Goal: Task Accomplishment & Management: Manage account settings

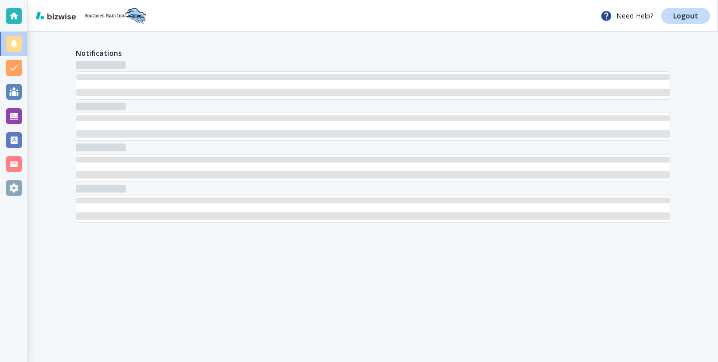
click at [13, 120] on div at bounding box center [14, 116] width 16 height 16
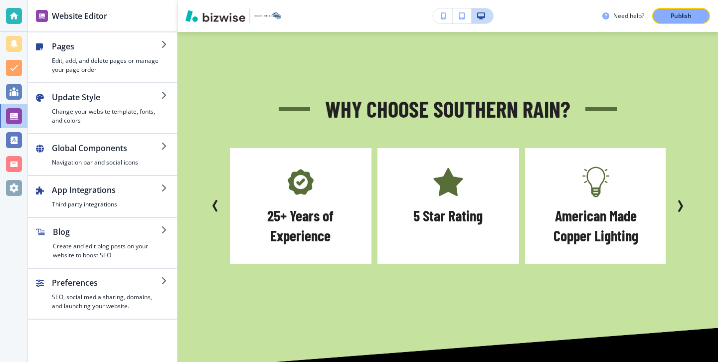
scroll to position [1210, 0]
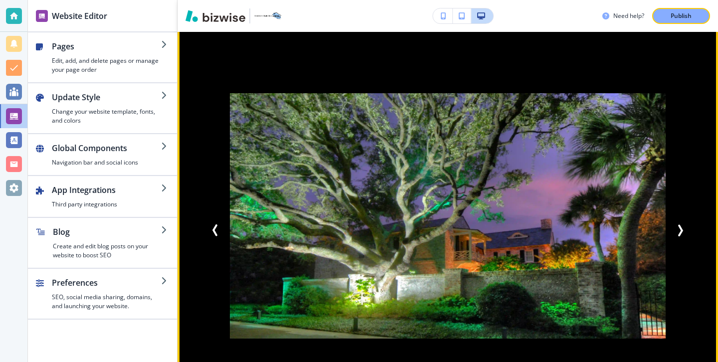
click at [677, 225] on button "Next Slide" at bounding box center [680, 230] width 20 height 20
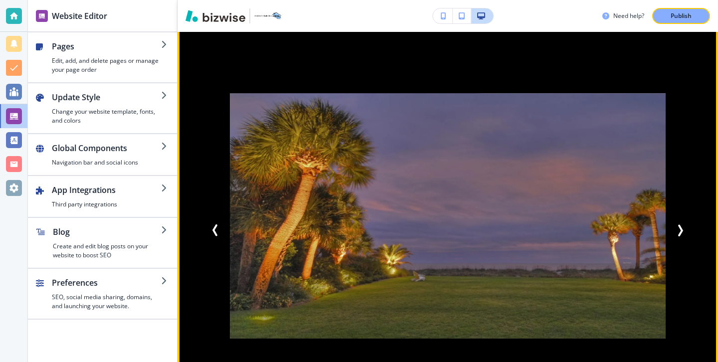
click at [676, 224] on icon "Next Slide" at bounding box center [680, 230] width 12 height 12
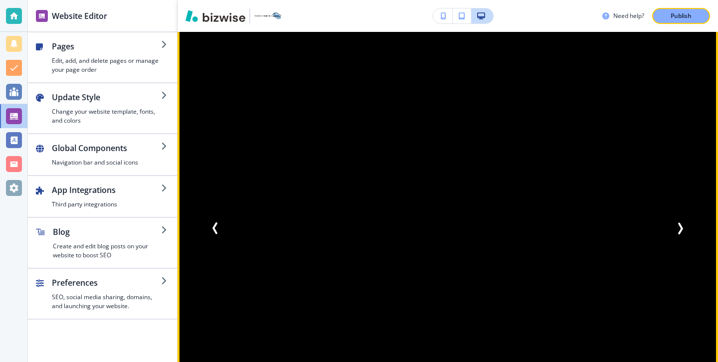
scroll to position [1204, 0]
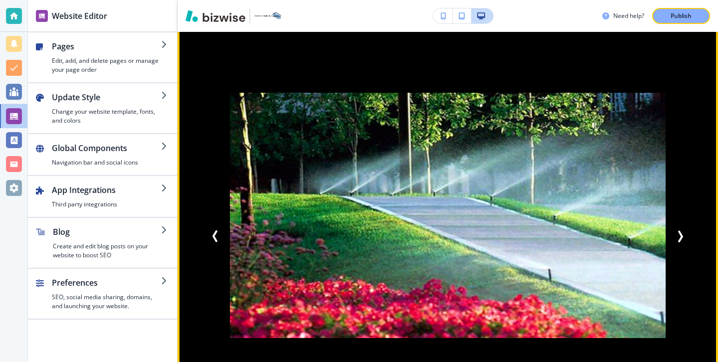
click at [686, 226] on button "Next Slide" at bounding box center [680, 236] width 20 height 20
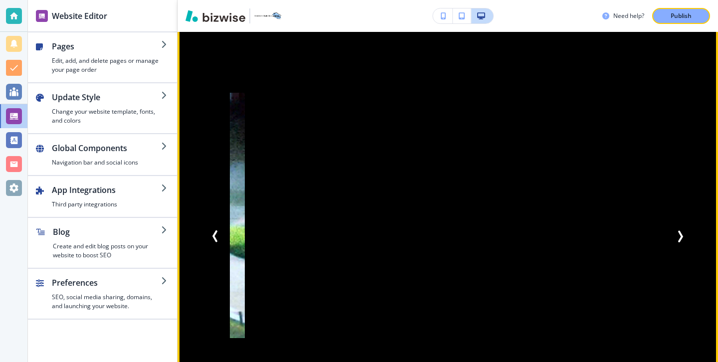
scroll to position [1220, 0]
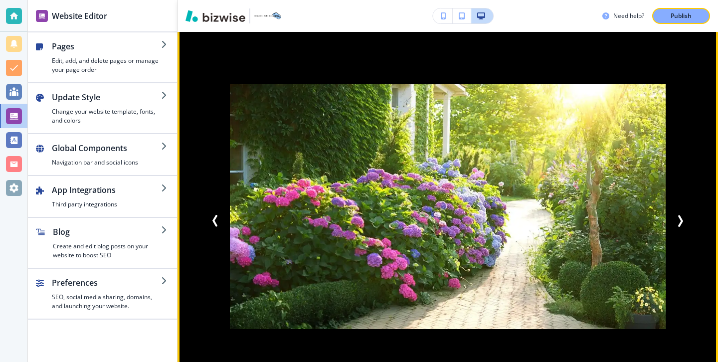
click at [680, 216] on icon "Next Slide" at bounding box center [680, 221] width 3 height 10
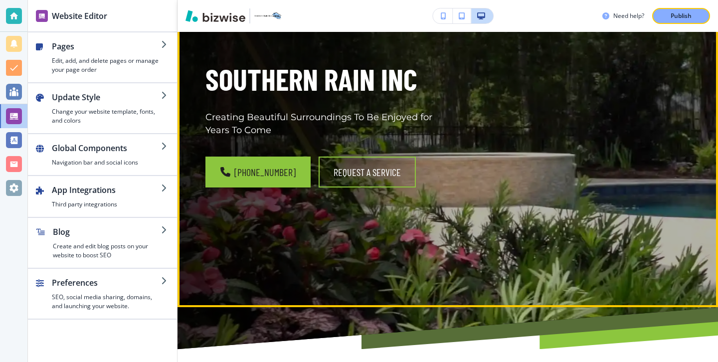
scroll to position [0, 0]
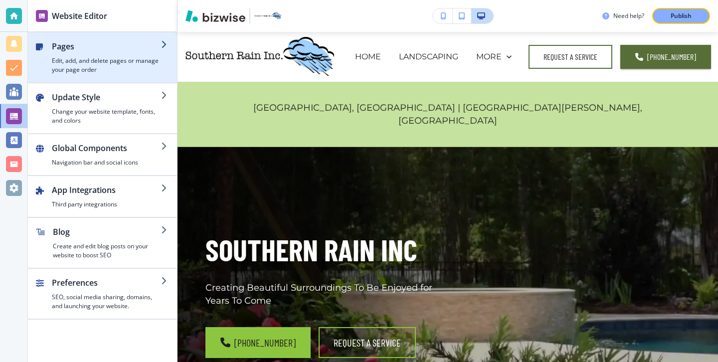
click at [140, 58] on h4 "Edit, add, and delete pages or manage your page order" at bounding box center [106, 65] width 109 height 18
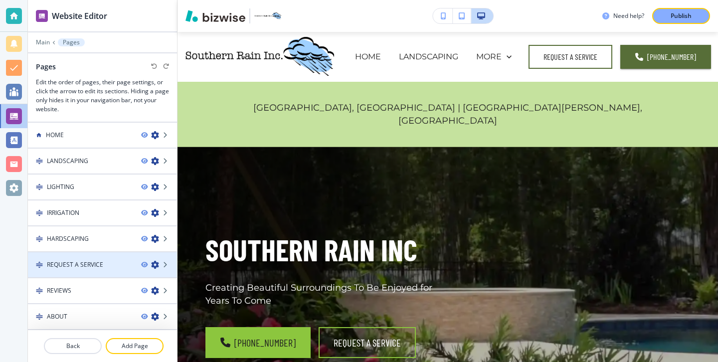
scroll to position [26, 0]
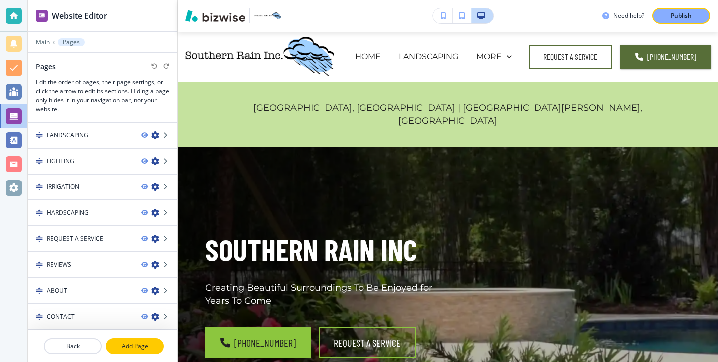
click at [139, 343] on p "Add Page" at bounding box center [135, 345] width 56 height 9
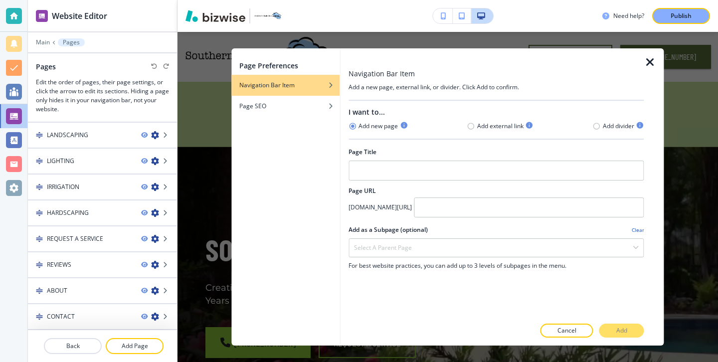
click at [380, 160] on div at bounding box center [495, 159] width 295 height 4
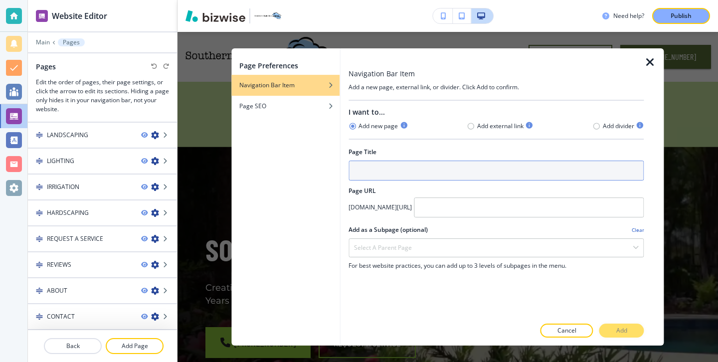
click at [380, 164] on input "text" at bounding box center [495, 171] width 295 height 20
type input "Portfolio"
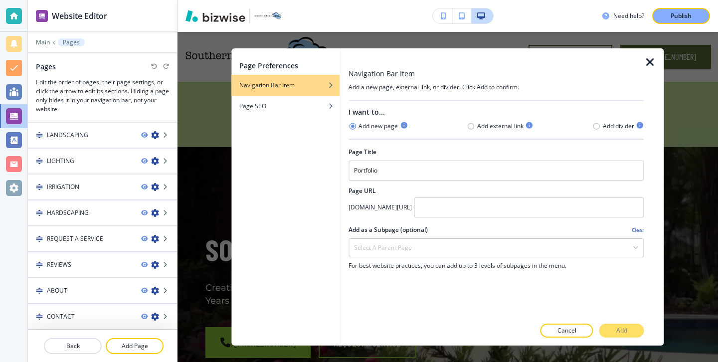
click at [613, 331] on div "Cancel Add" at bounding box center [495, 331] width 295 height 14
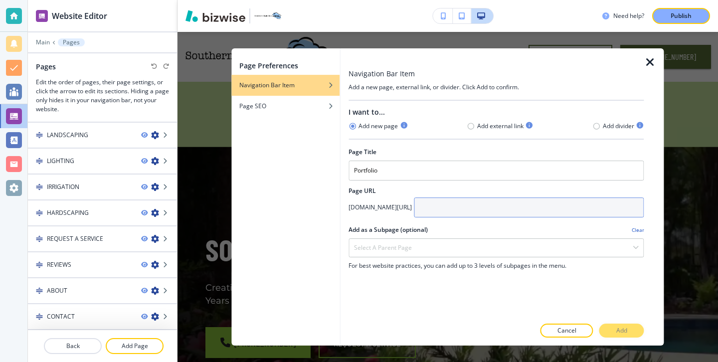
click at [503, 203] on input "text" at bounding box center [529, 207] width 230 height 20
type input "portfolio"
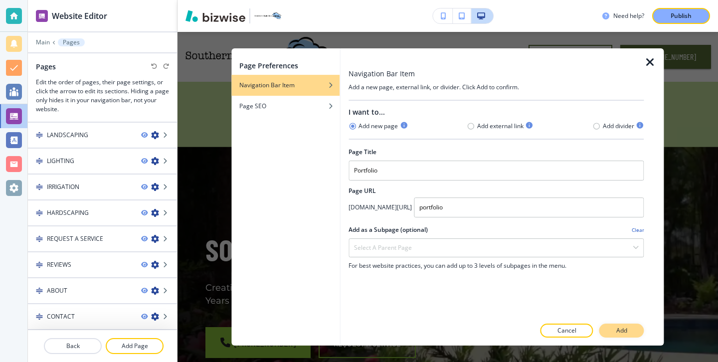
click at [631, 329] on button "Add" at bounding box center [621, 331] width 45 height 14
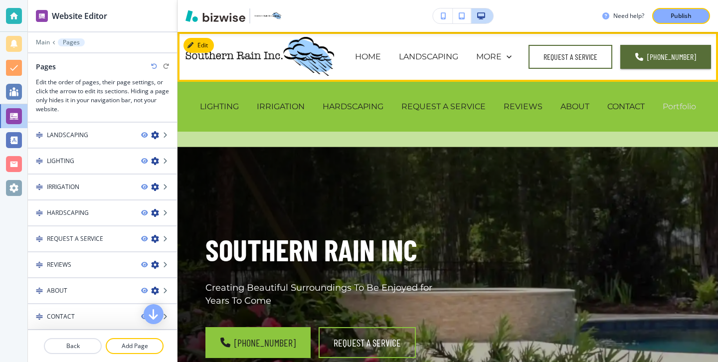
click at [670, 107] on p "Portfolio" at bounding box center [679, 106] width 33 height 11
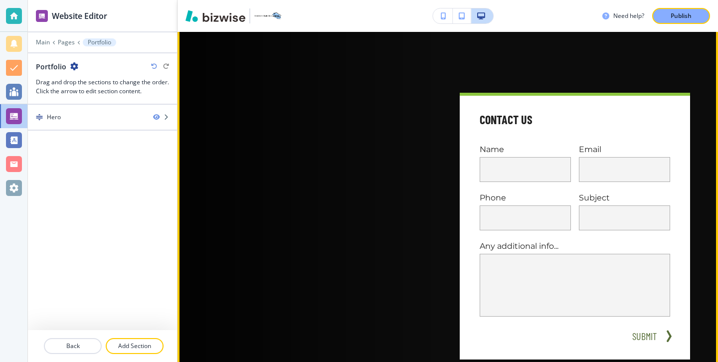
scroll to position [70, 0]
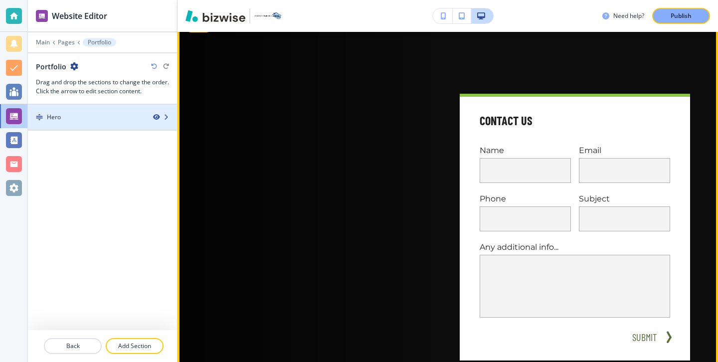
click at [154, 118] on icon "button" at bounding box center [156, 117] width 6 height 6
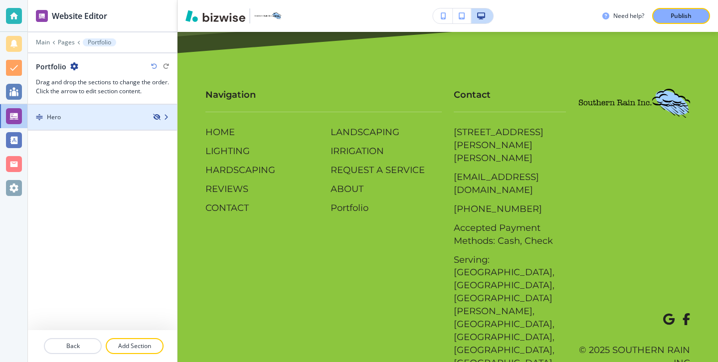
scroll to position [49, 0]
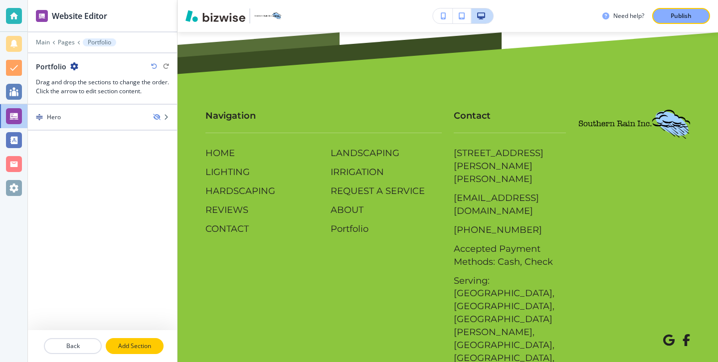
click at [115, 348] on p "Add Section" at bounding box center [135, 345] width 56 height 9
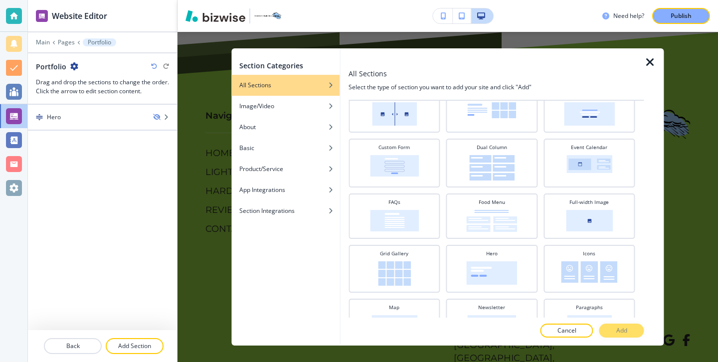
scroll to position [97, 0]
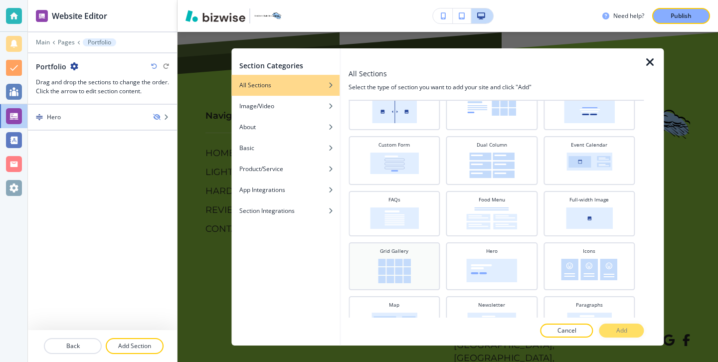
click at [419, 255] on div "Grid Gallery" at bounding box center [393, 265] width 81 height 36
click at [633, 334] on button "Add" at bounding box center [621, 331] width 45 height 14
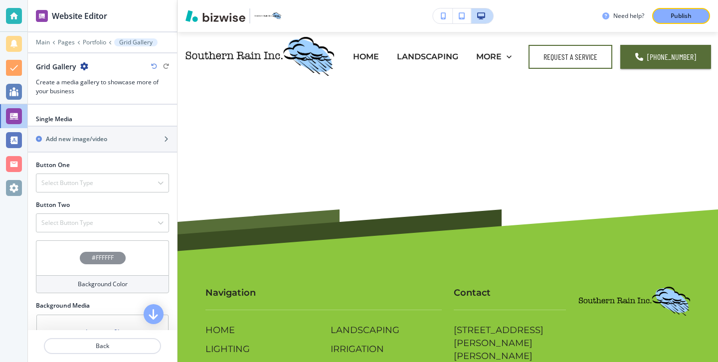
scroll to position [418, 0]
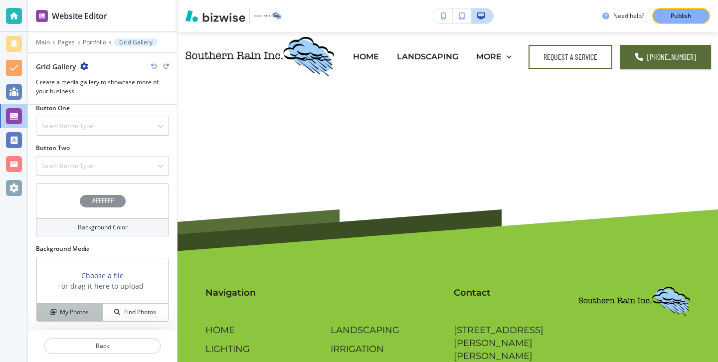
click at [73, 305] on button "My Photos" at bounding box center [70, 312] width 66 height 17
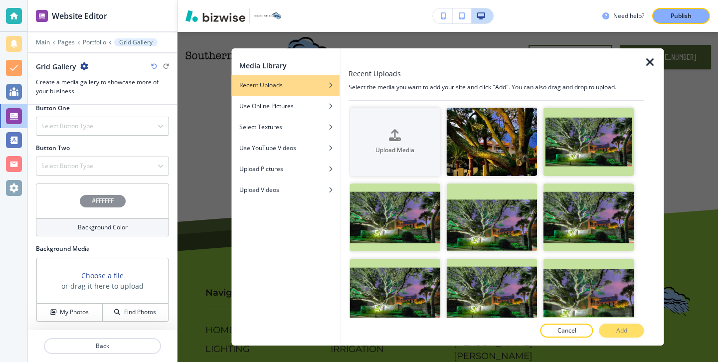
click at [648, 61] on icon "button" at bounding box center [650, 62] width 12 height 12
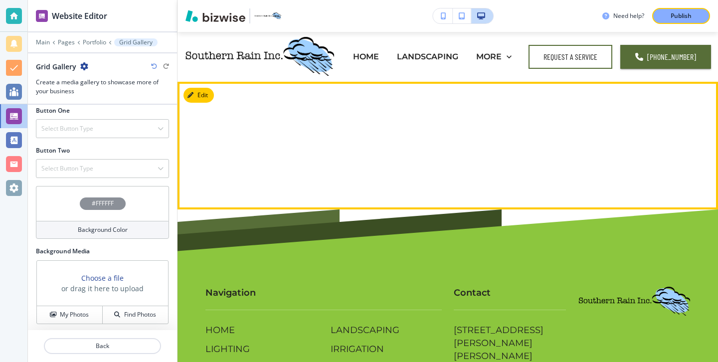
scroll to position [4, 0]
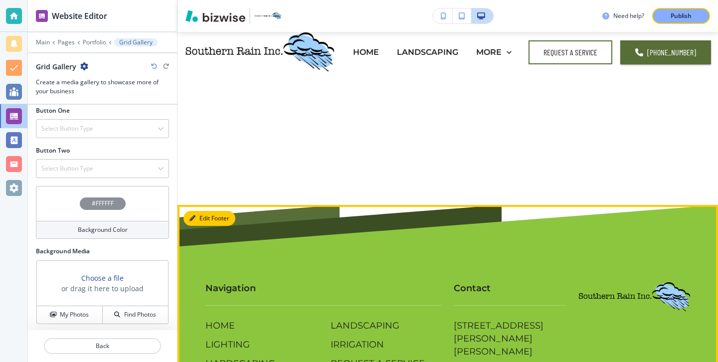
click at [202, 224] on button "Edit Footer" at bounding box center [209, 218] width 52 height 15
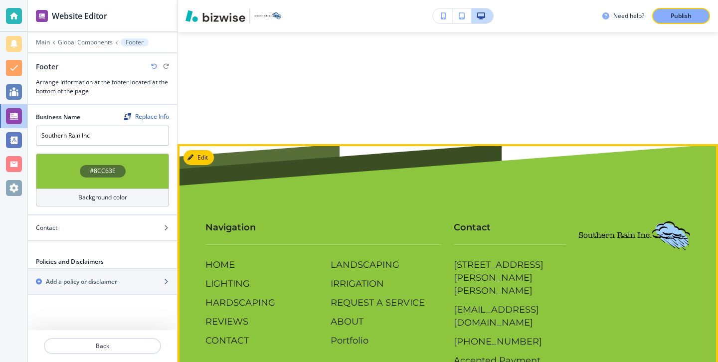
scroll to position [91, 0]
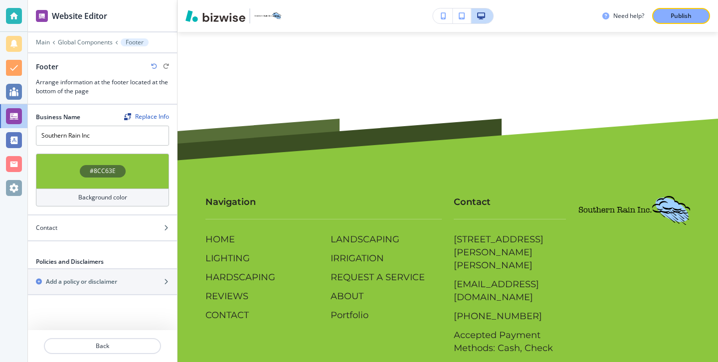
click at [131, 207] on div "#8CC63E Background color" at bounding box center [102, 184] width 149 height 61
click at [134, 201] on div "Background color" at bounding box center [102, 197] width 133 height 18
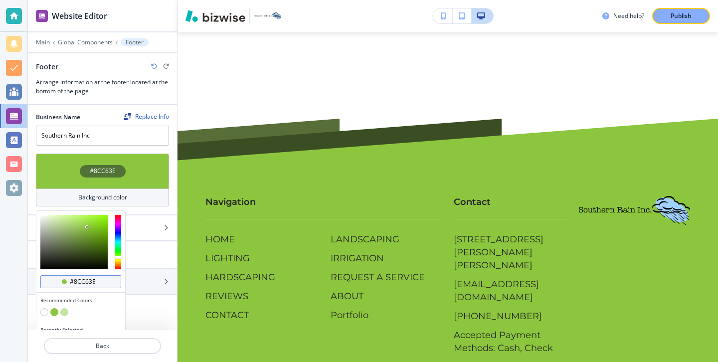
click at [99, 281] on input "#8cc63e" at bounding box center [86, 282] width 35 height 8
click at [60, 313] on div at bounding box center [80, 313] width 81 height 10
click at [68, 311] on button "button" at bounding box center [64, 312] width 8 height 8
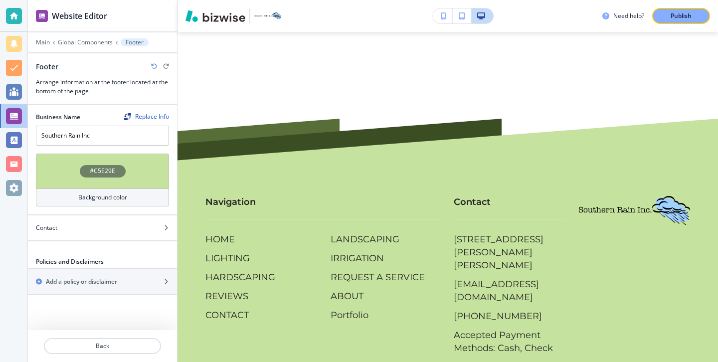
click at [116, 196] on h4 "Background color" at bounding box center [102, 197] width 49 height 9
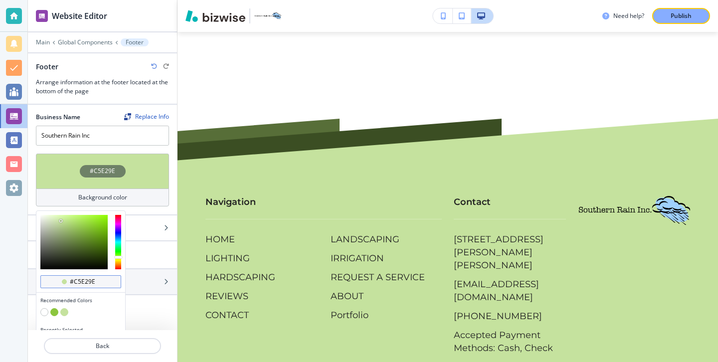
scroll to position [0, 0]
drag, startPoint x: 101, startPoint y: 282, endPoint x: 62, endPoint y: 284, distance: 38.9
click at [62, 284] on div "#c5e29e" at bounding box center [80, 281] width 81 height 13
click at [55, 311] on button "button" at bounding box center [54, 312] width 8 height 8
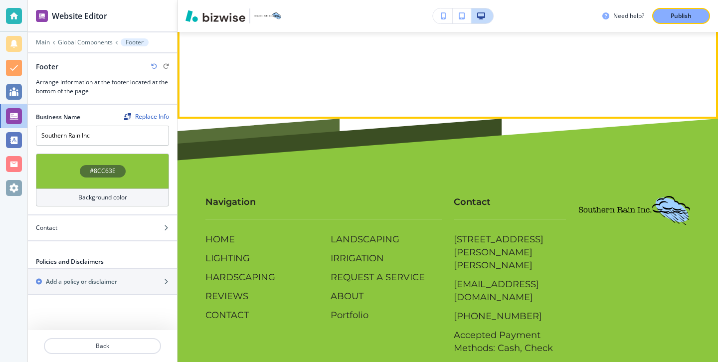
scroll to position [0, 0]
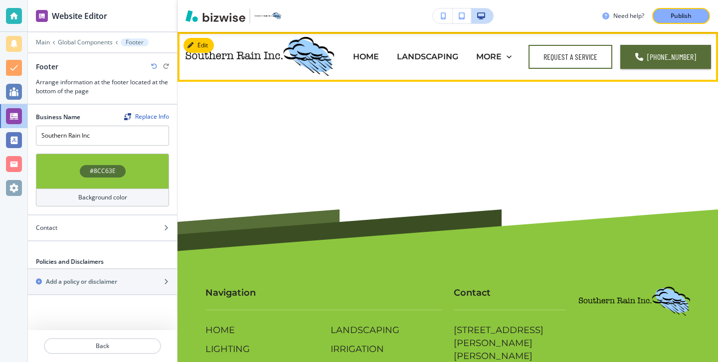
click at [257, 61] on img at bounding box center [259, 56] width 150 height 42
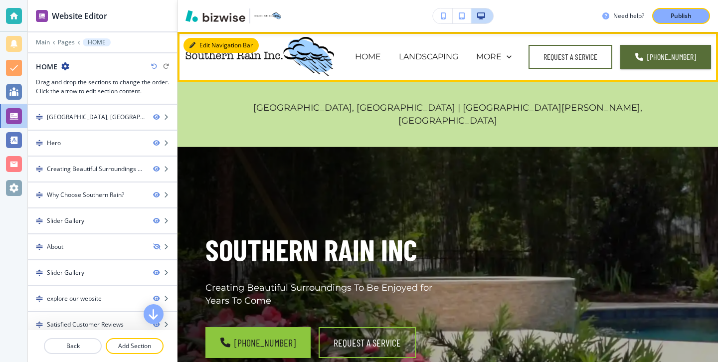
click at [206, 39] on button "Edit Navigation Bar" at bounding box center [220, 45] width 75 height 15
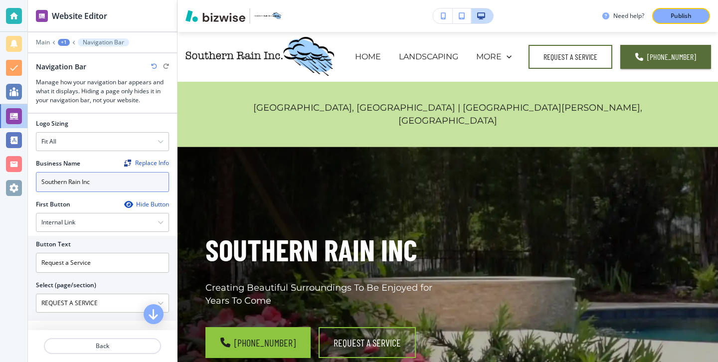
scroll to position [85, 0]
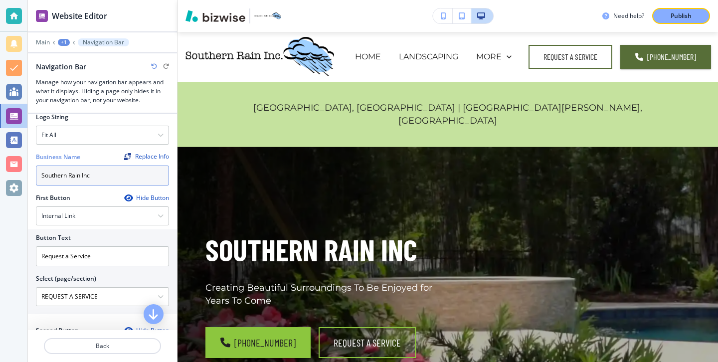
click at [95, 170] on input "Southern Rain Inc" at bounding box center [102, 176] width 133 height 20
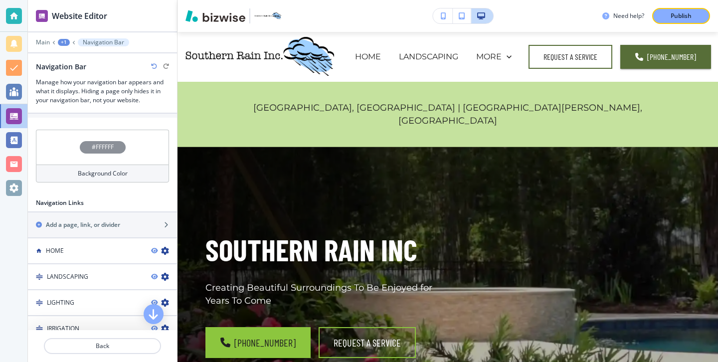
scroll to position [568, 0]
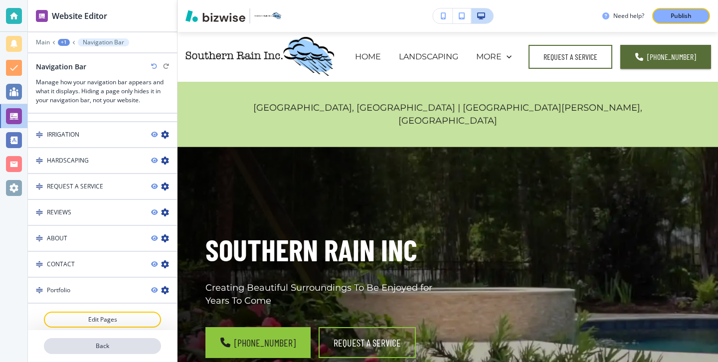
click at [93, 351] on button "Back" at bounding box center [102, 346] width 117 height 16
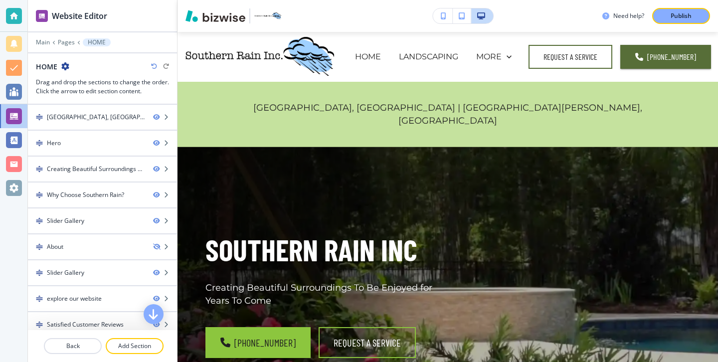
click at [93, 351] on button "Back" at bounding box center [73, 346] width 58 height 16
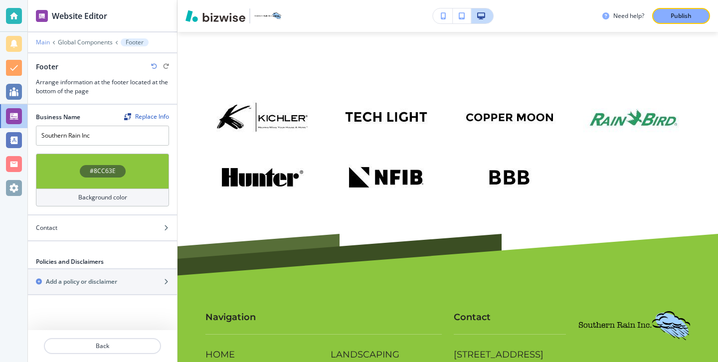
click at [47, 41] on p "Main" at bounding box center [43, 42] width 14 height 7
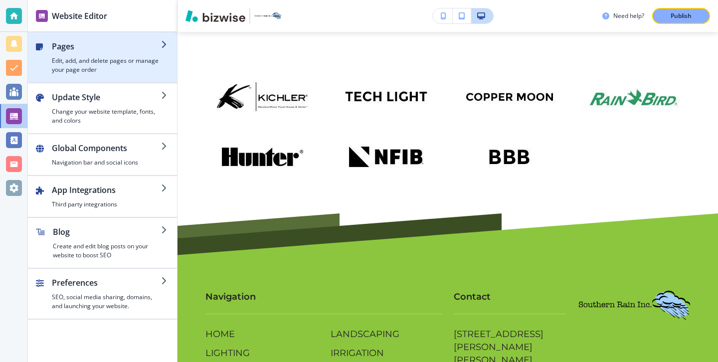
scroll to position [5048, 0]
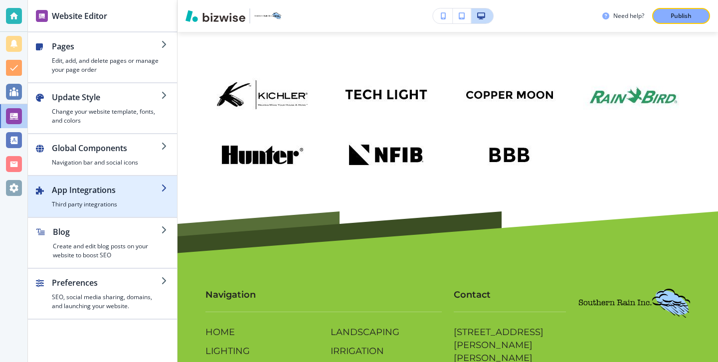
click at [97, 190] on h2 "App Integrations" at bounding box center [106, 190] width 109 height 12
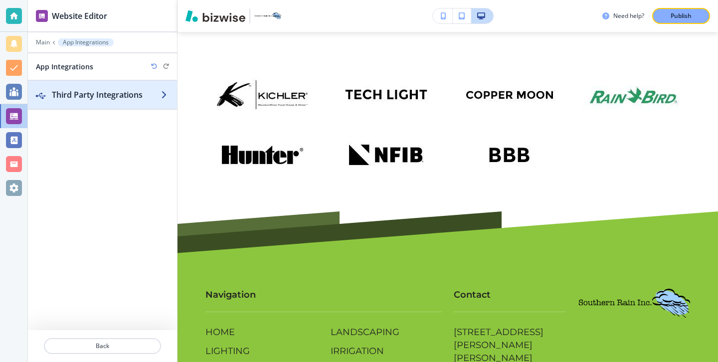
click at [144, 94] on h2 "Third Party Integrations" at bounding box center [106, 95] width 109 height 12
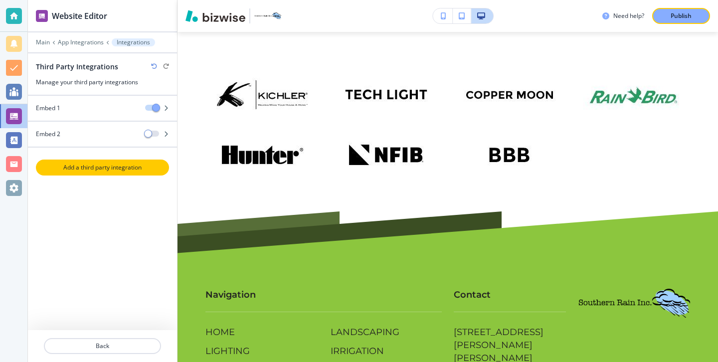
click at [100, 172] on button "Add a third party integration" at bounding box center [102, 168] width 133 height 16
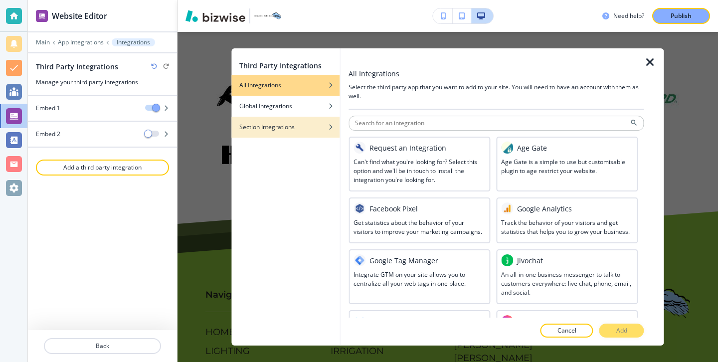
click at [313, 121] on div "button" at bounding box center [285, 120] width 108 height 6
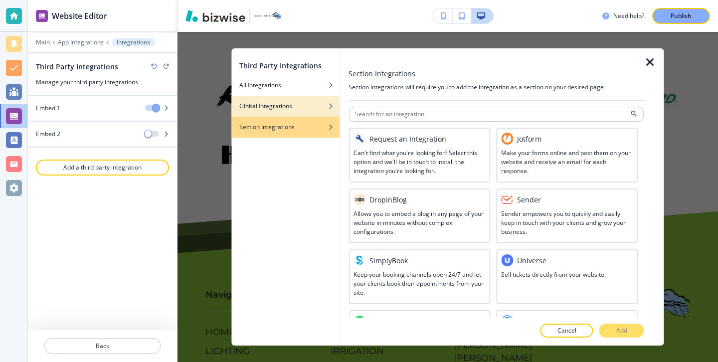
click at [313, 100] on div "button" at bounding box center [285, 99] width 108 height 6
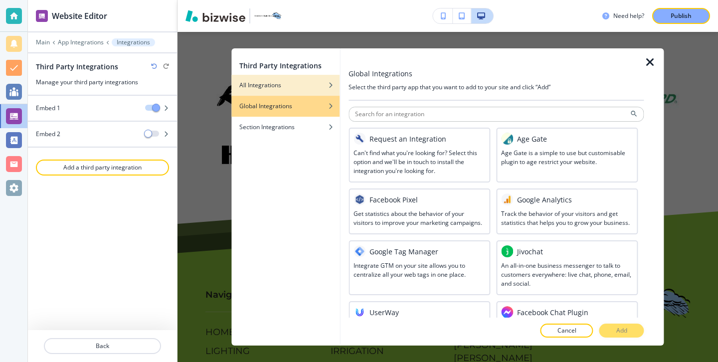
click at [313, 76] on div "button" at bounding box center [285, 78] width 108 height 6
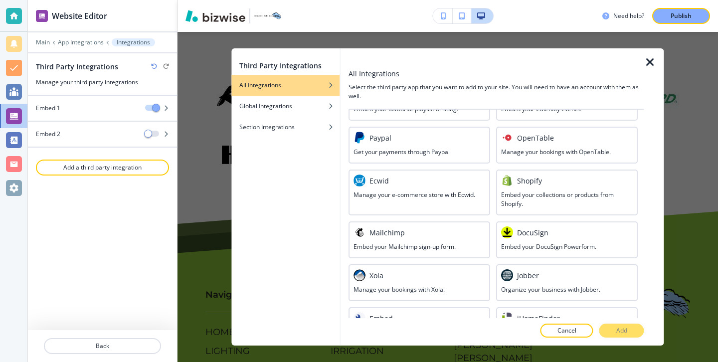
scroll to position [566, 0]
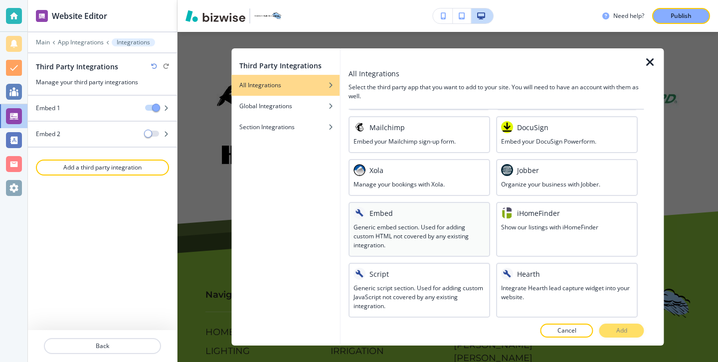
click at [376, 219] on div at bounding box center [419, 221] width 132 height 4
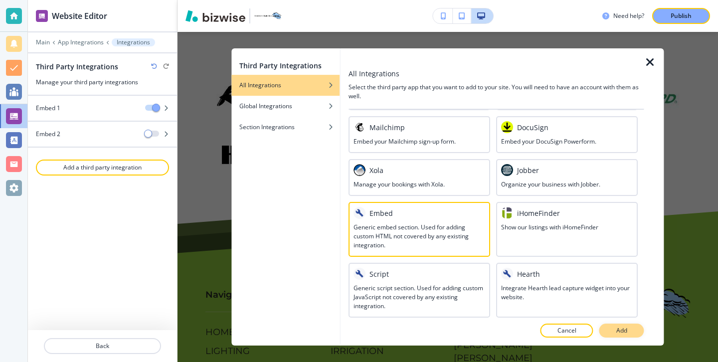
click at [632, 333] on button "Add" at bounding box center [621, 331] width 45 height 14
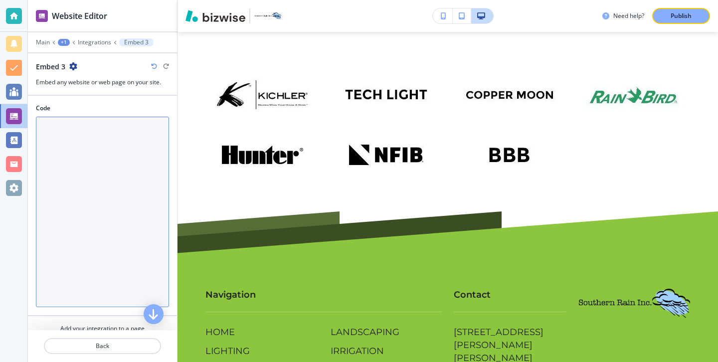
click at [107, 155] on textarea "Code" at bounding box center [102, 212] width 133 height 190
paste textarea "<div style="position: relative; width: 100%; height: 0; padding-top: 187.5000%;…"
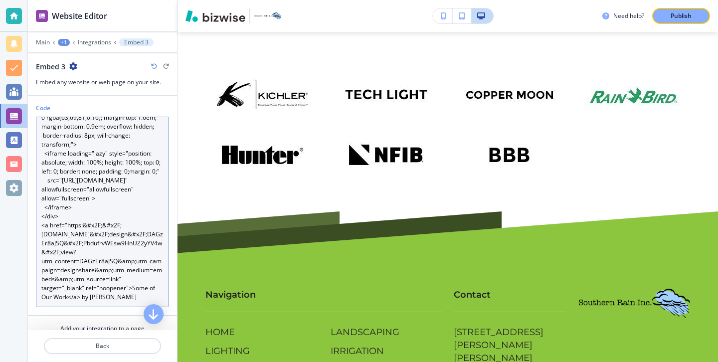
scroll to position [54, 0]
drag, startPoint x: 129, startPoint y: 302, endPoint x: 133, endPoint y: 289, distance: 13.6
click at [133, 289] on textarea "<div style="position: relative; width: 100%; height: 0; padding-top: 187.5000%;…" at bounding box center [102, 212] width 133 height 190
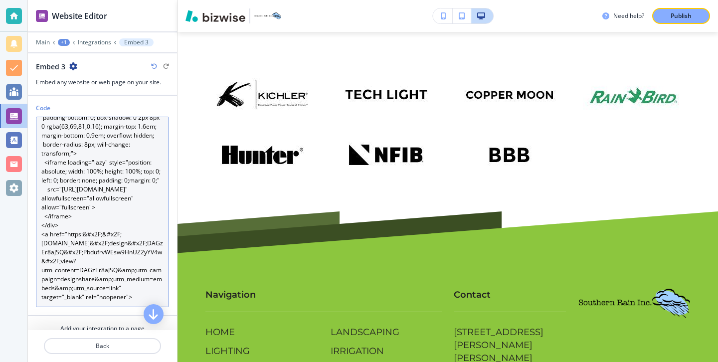
scroll to position [35, 0]
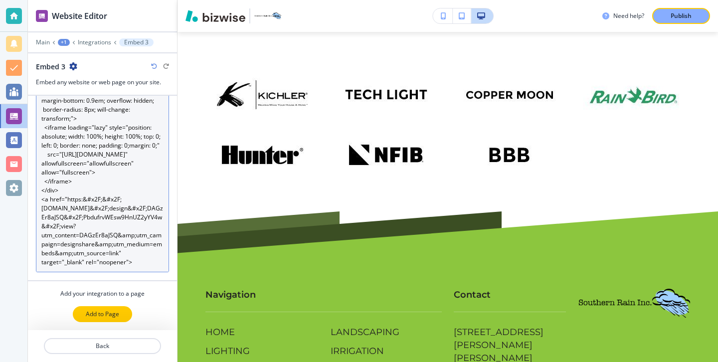
type textarea "<div style="position: relative; width: 100%; height: 0; padding-top: 187.5000%;…"
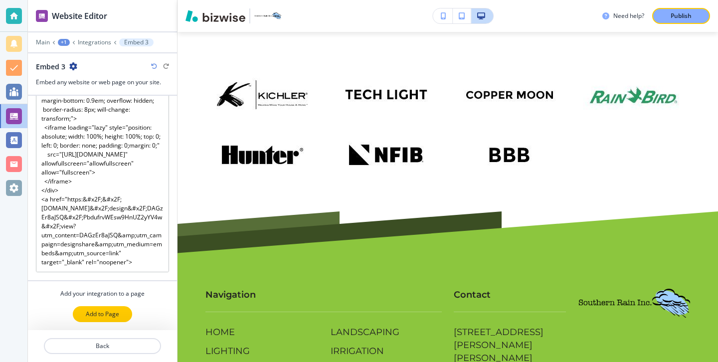
click at [113, 320] on button "Add to Page" at bounding box center [102, 314] width 59 height 16
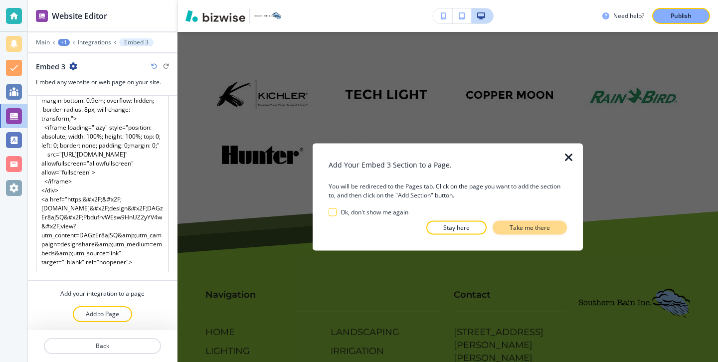
click at [557, 223] on button "Take me there" at bounding box center [530, 228] width 74 height 14
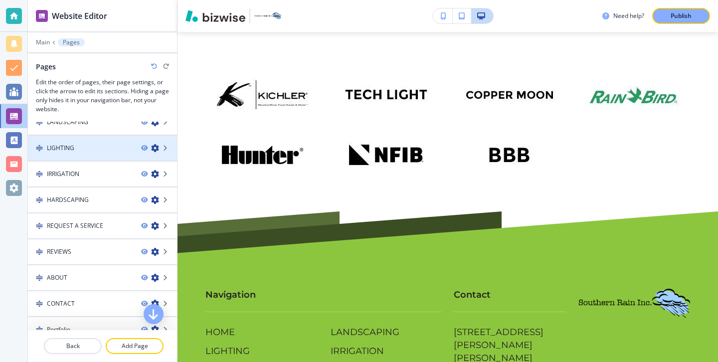
scroll to position [52, 0]
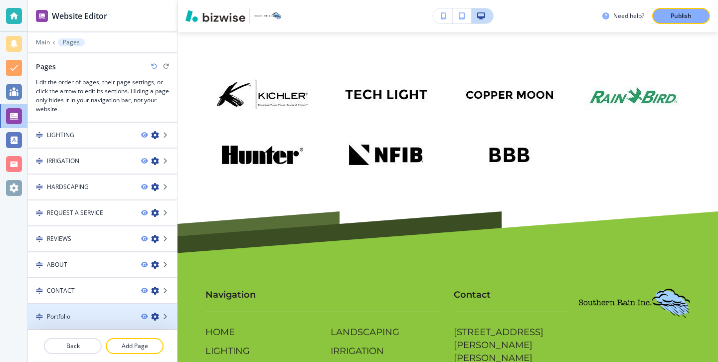
click at [89, 318] on div "Portfolio" at bounding box center [80, 316] width 105 height 9
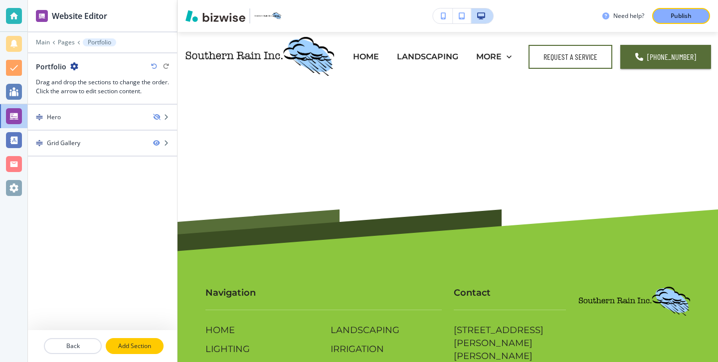
click at [114, 349] on p "Add Section" at bounding box center [135, 345] width 56 height 9
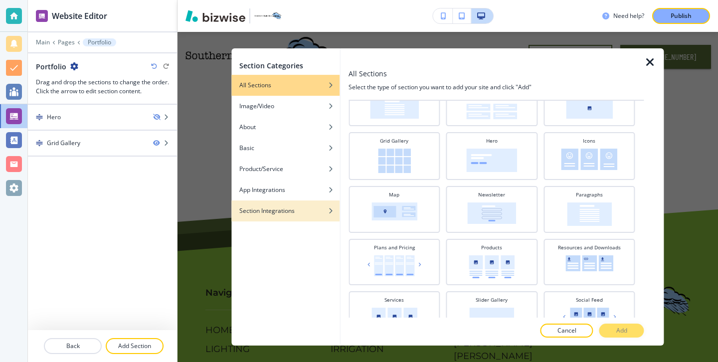
scroll to position [232, 0]
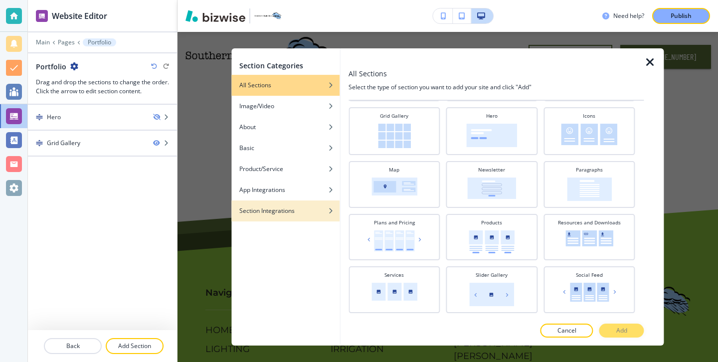
click at [326, 202] on div "button" at bounding box center [285, 203] width 108 height 6
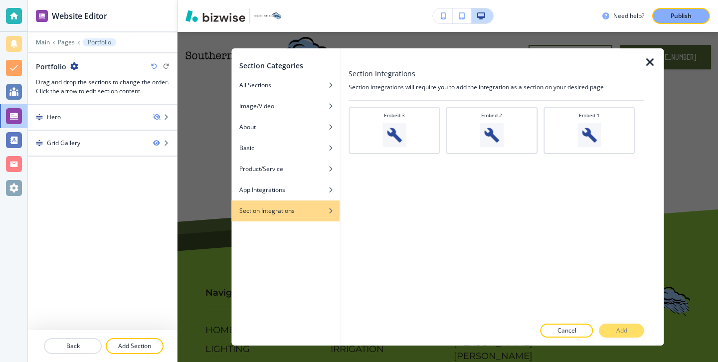
scroll to position [0, 0]
click at [405, 143] on img at bounding box center [394, 135] width 24 height 24
click at [618, 331] on p "Add" at bounding box center [621, 330] width 11 height 9
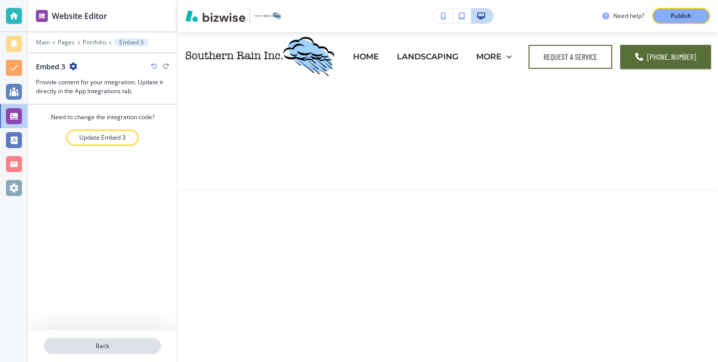
click at [99, 346] on p "Back" at bounding box center [102, 345] width 115 height 9
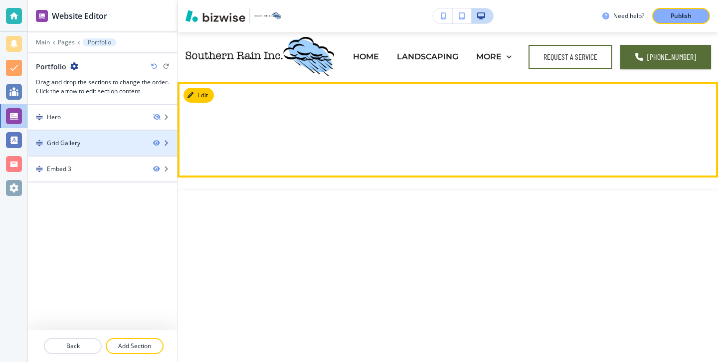
click at [156, 139] on div "Grid Gallery" at bounding box center [102, 143] width 149 height 9
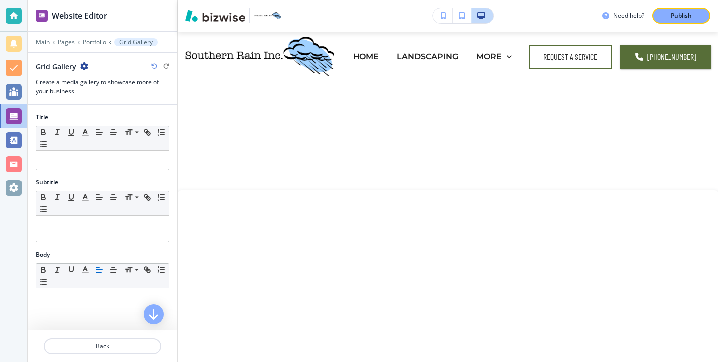
scroll to position [50, 0]
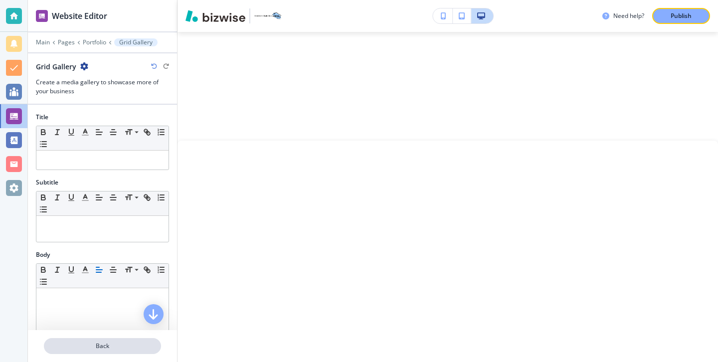
click at [85, 351] on button "Back" at bounding box center [102, 346] width 117 height 16
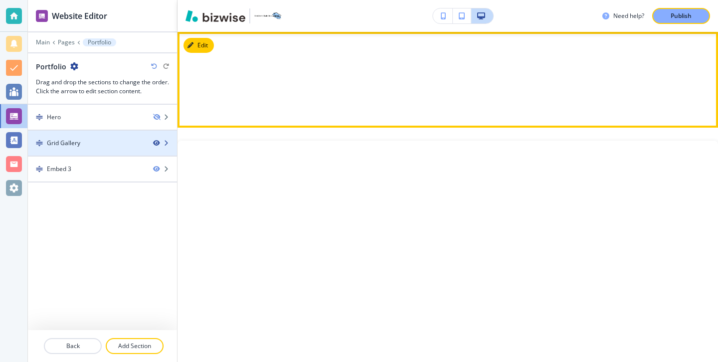
click at [156, 144] on icon "button" at bounding box center [156, 143] width 6 height 6
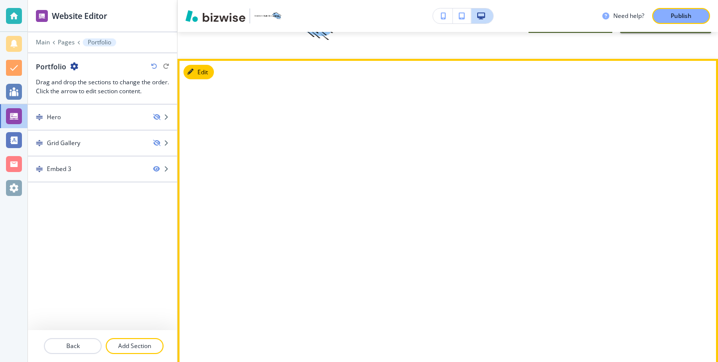
scroll to position [0, 0]
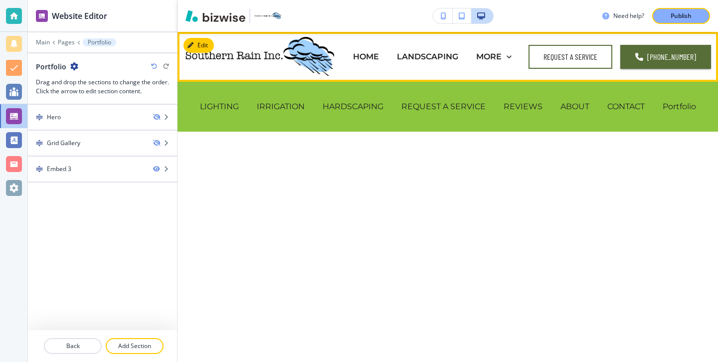
click at [674, 113] on div "Portfolio" at bounding box center [679, 107] width 51 height 40
click at [674, 112] on div "Portfolio" at bounding box center [679, 107] width 51 height 40
click at [675, 110] on p "Portfolio" at bounding box center [679, 106] width 33 height 11
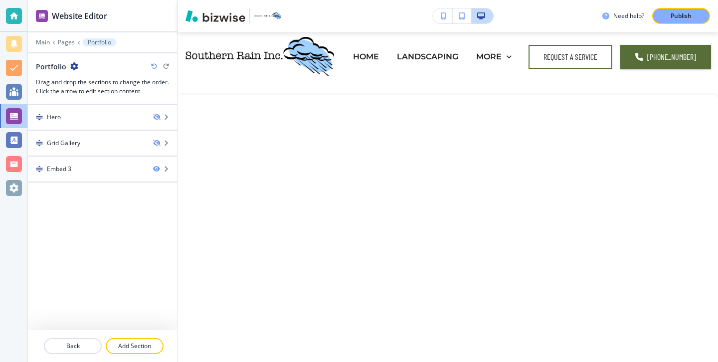
click at [80, 64] on div "Portfolio" at bounding box center [102, 66] width 133 height 10
click at [76, 64] on icon "button" at bounding box center [74, 66] width 8 height 8
click at [103, 94] on h3 "Drag and drop the sections to change the order. Click the arrow to edit section…" at bounding box center [102, 87] width 133 height 18
click at [67, 67] on div "Portfolio" at bounding box center [57, 66] width 42 height 10
click at [73, 67] on icon "button" at bounding box center [74, 66] width 8 height 8
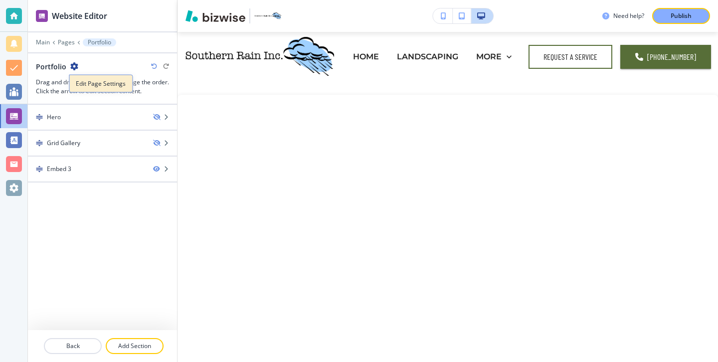
click at [118, 86] on p "Edit Page Settings" at bounding box center [101, 83] width 51 height 9
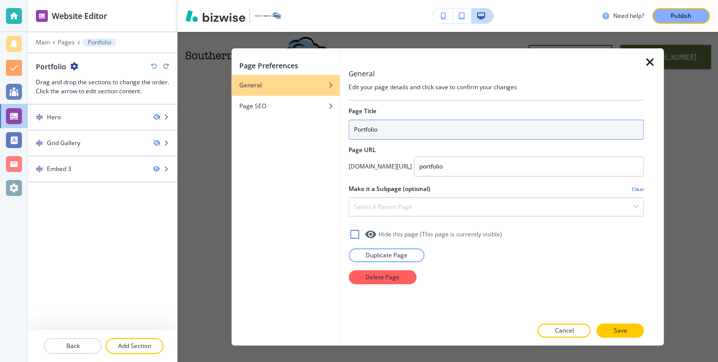
click at [423, 126] on input "Portfolio" at bounding box center [495, 130] width 295 height 20
type input "PORTFOLIO"
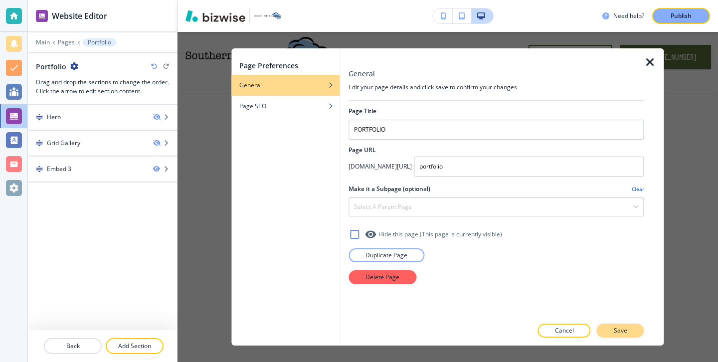
click at [614, 328] on p "Save" at bounding box center [620, 330] width 13 height 9
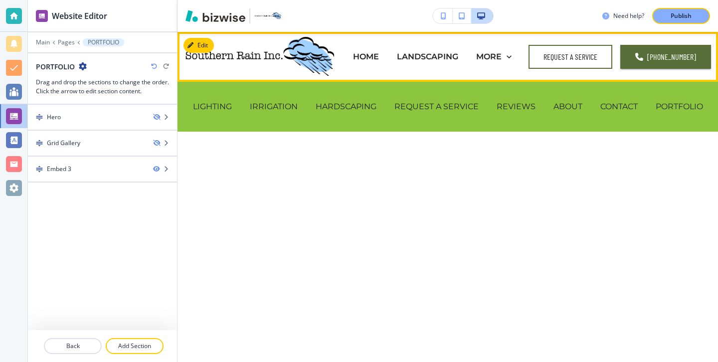
click at [690, 95] on div "PORTFOLIO" at bounding box center [679, 107] width 65 height 40
click at [690, 99] on div "PORTFOLIO" at bounding box center [679, 107] width 65 height 40
click at [689, 102] on p "PORTFOLIO" at bounding box center [679, 106] width 47 height 11
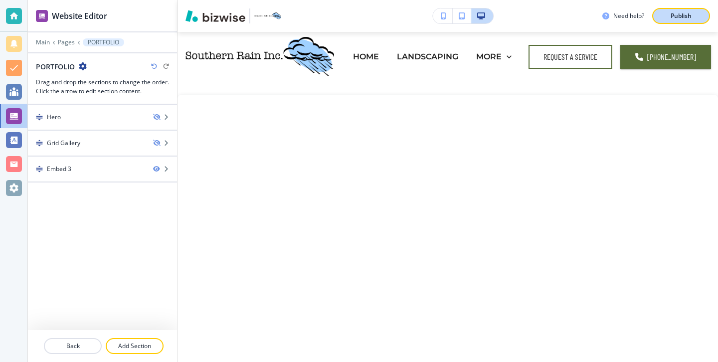
click at [684, 13] on p "Publish" at bounding box center [681, 15] width 21 height 9
